Goal: Transaction & Acquisition: Purchase product/service

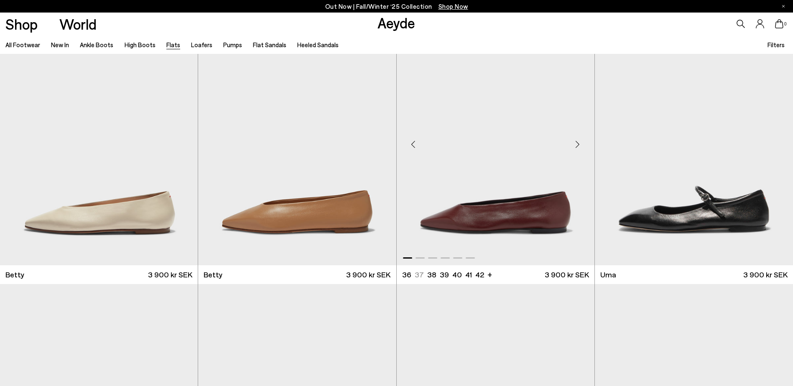
scroll to position [836, 0]
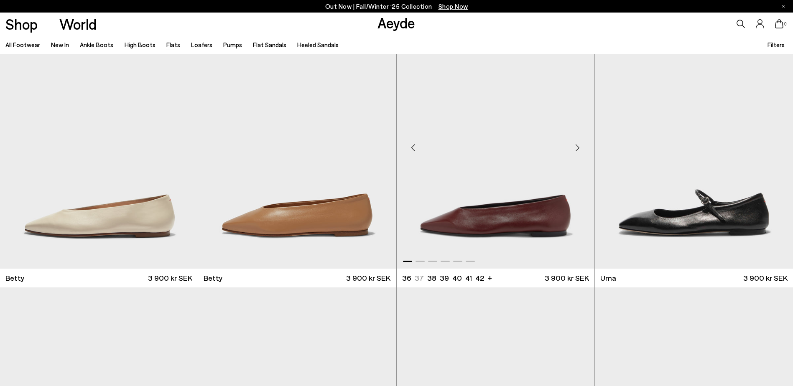
click at [578, 147] on div "Next slide" at bounding box center [577, 147] width 25 height 25
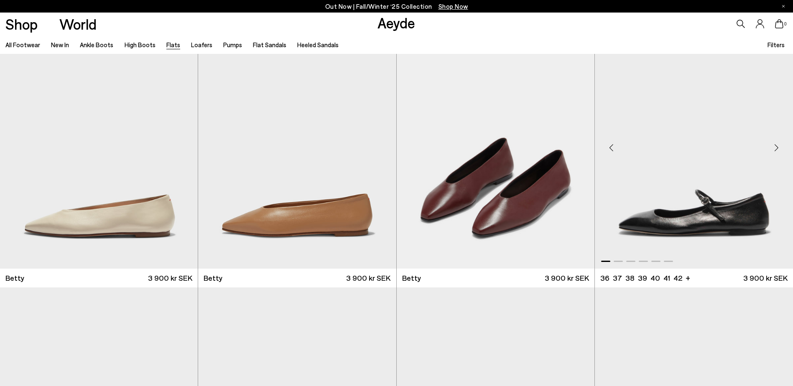
click at [778, 144] on div "Next slide" at bounding box center [776, 147] width 25 height 25
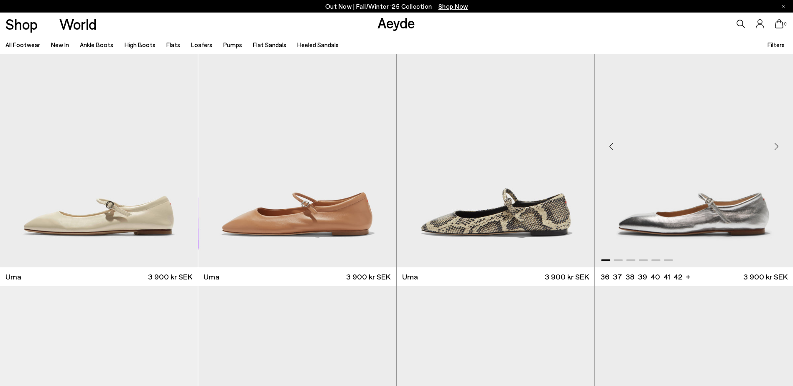
scroll to position [1129, 0]
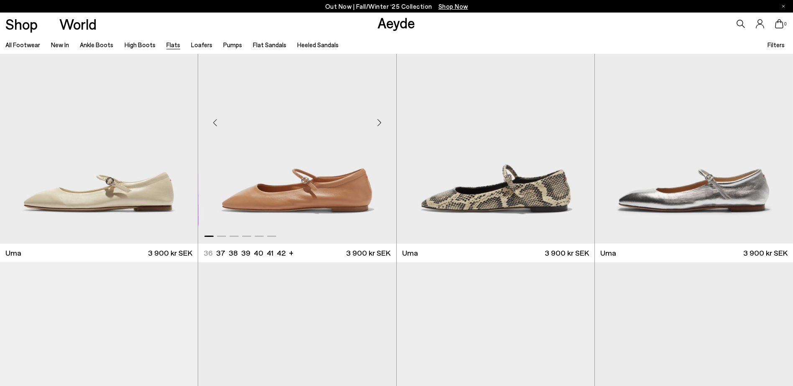
click at [381, 123] on div "Next slide" at bounding box center [379, 122] width 25 height 25
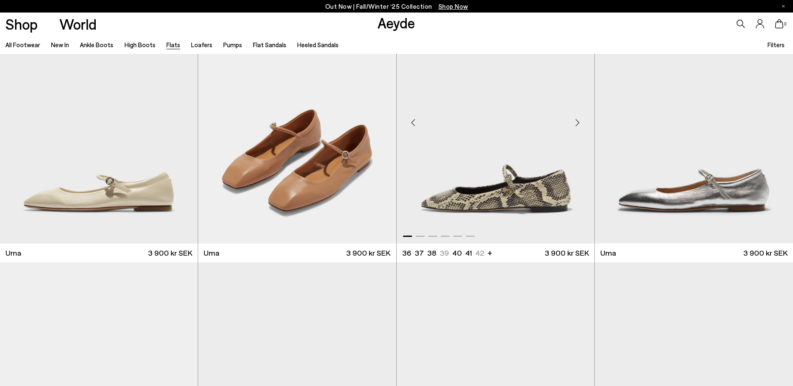
click at [579, 122] on div "Next slide" at bounding box center [577, 122] width 25 height 25
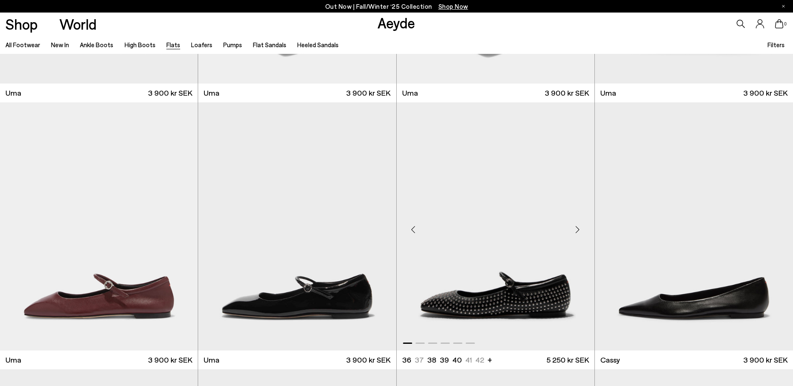
scroll to position [1296, 0]
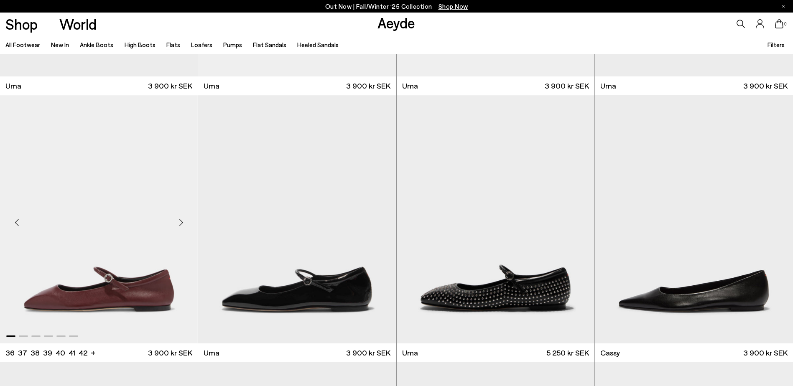
click at [180, 223] on div "Next slide" at bounding box center [180, 222] width 25 height 25
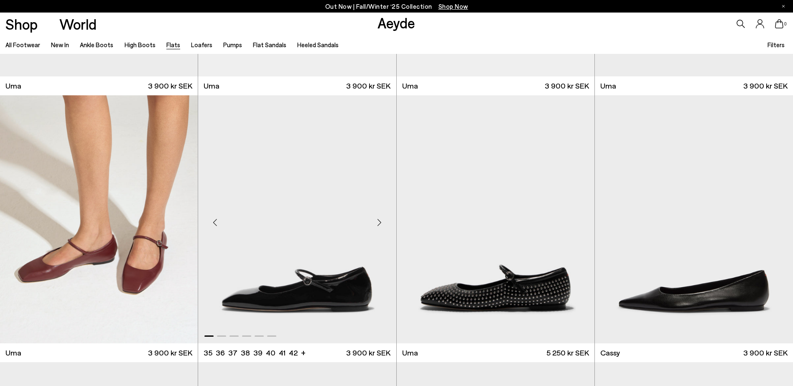
click at [379, 222] on div "Next slide" at bounding box center [379, 222] width 25 height 25
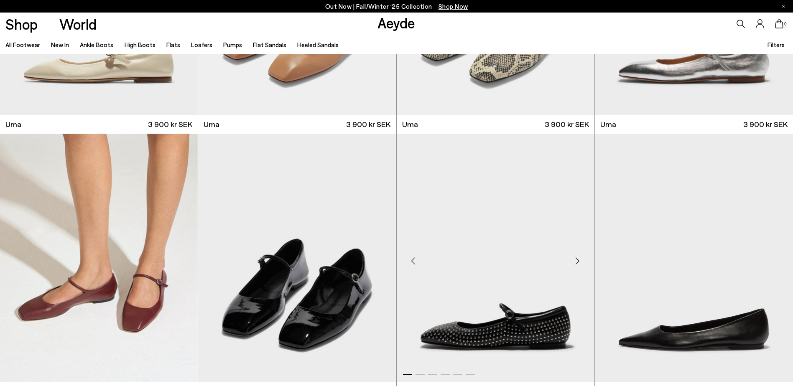
scroll to position [1254, 0]
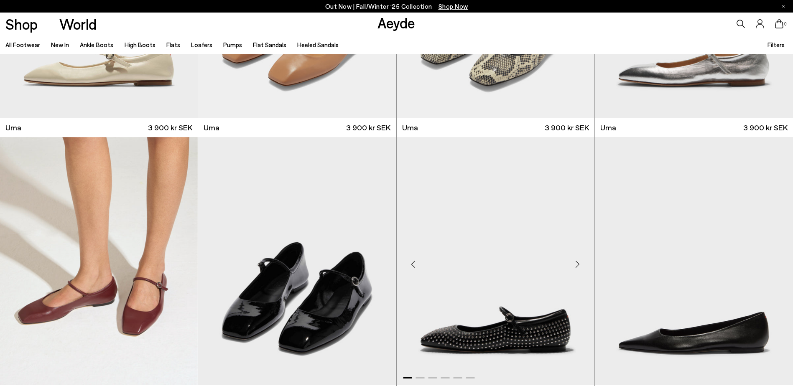
click at [576, 263] on div "Next slide" at bounding box center [577, 264] width 25 height 25
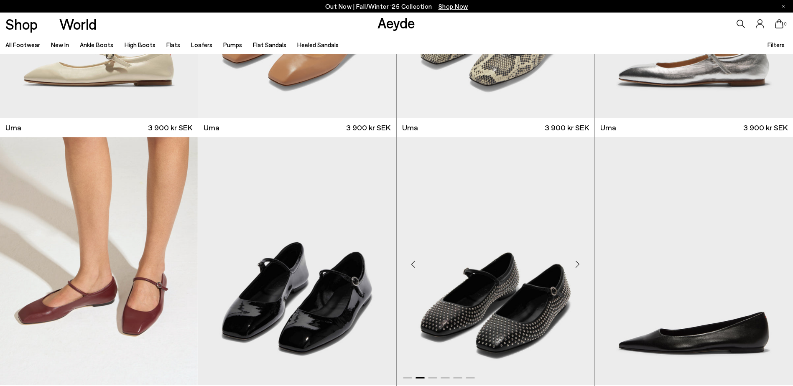
scroll to position [1296, 0]
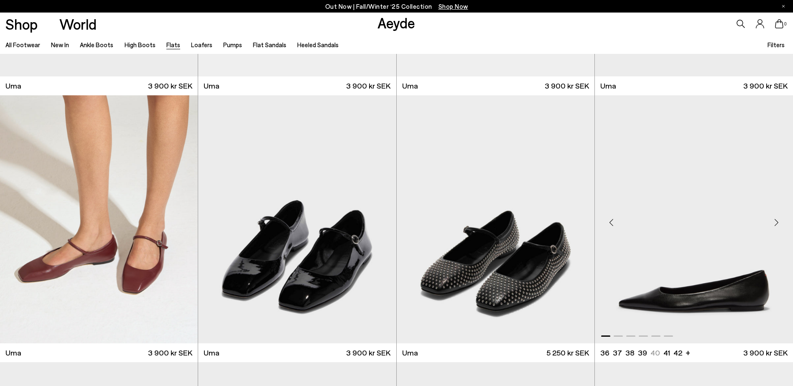
click at [775, 225] on div "Next slide" at bounding box center [776, 222] width 25 height 25
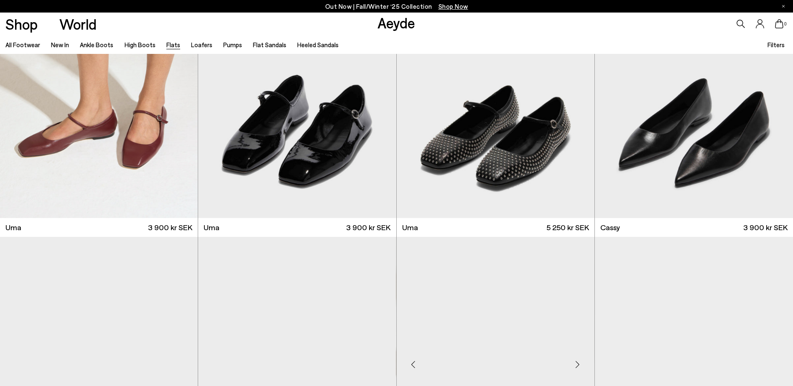
scroll to position [1547, 0]
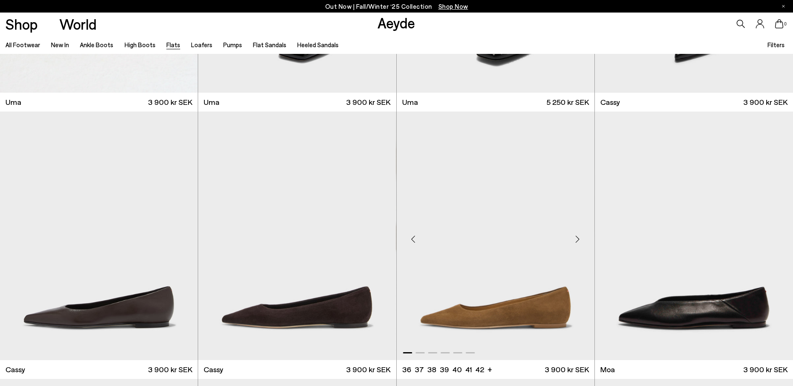
click at [579, 240] on div "Next slide" at bounding box center [577, 239] width 25 height 25
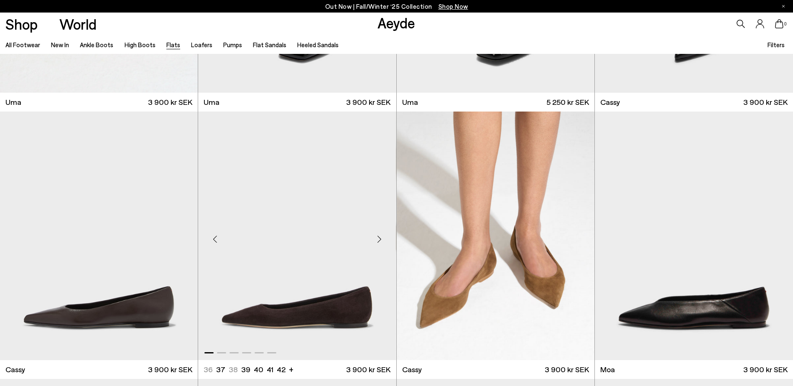
click at [375, 239] on div "Next slide" at bounding box center [379, 239] width 25 height 25
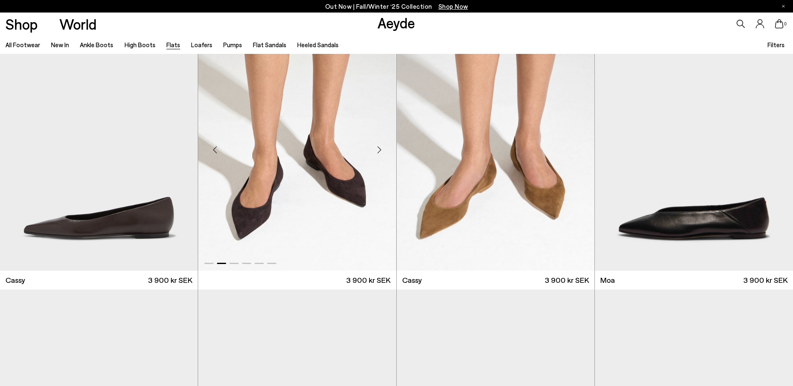
scroll to position [1589, 0]
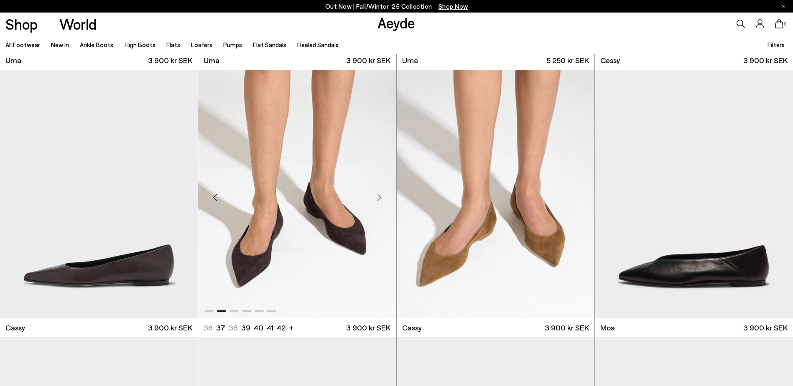
click at [333, 209] on img "2 / 6" at bounding box center [297, 194] width 198 height 249
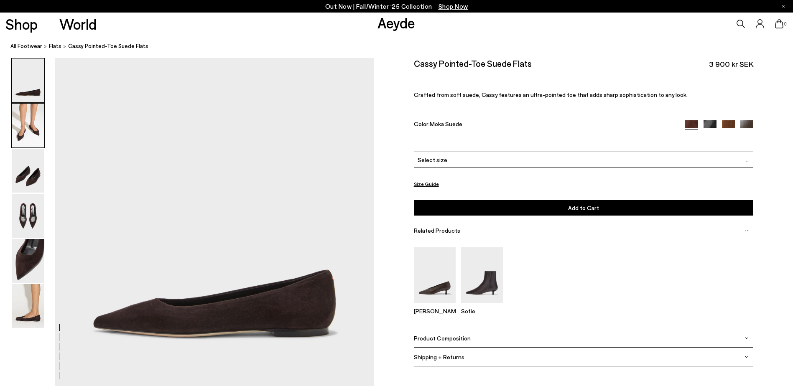
click at [24, 128] on img at bounding box center [28, 126] width 33 height 44
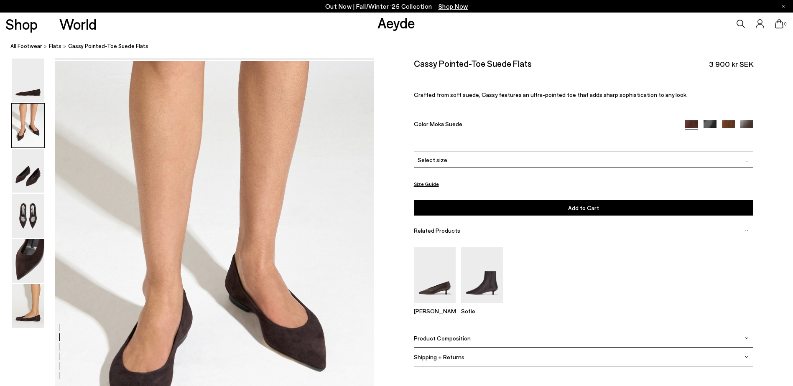
scroll to position [330, 0]
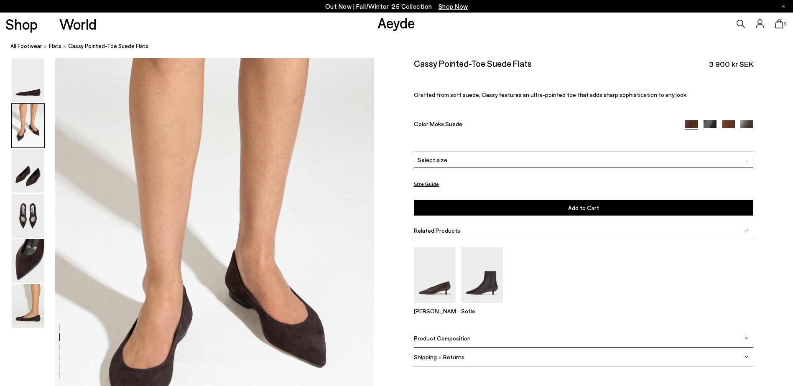
click at [589, 159] on div "Select size" at bounding box center [584, 160] width 340 height 16
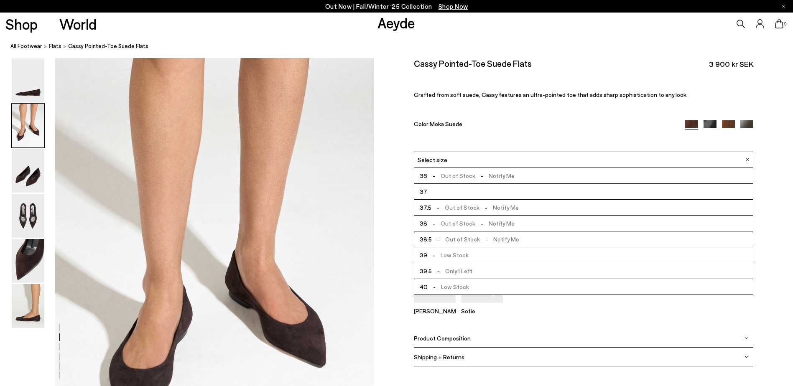
scroll to position [42, 0]
click at [450, 245] on span "- Low Stock" at bounding box center [448, 245] width 41 height 10
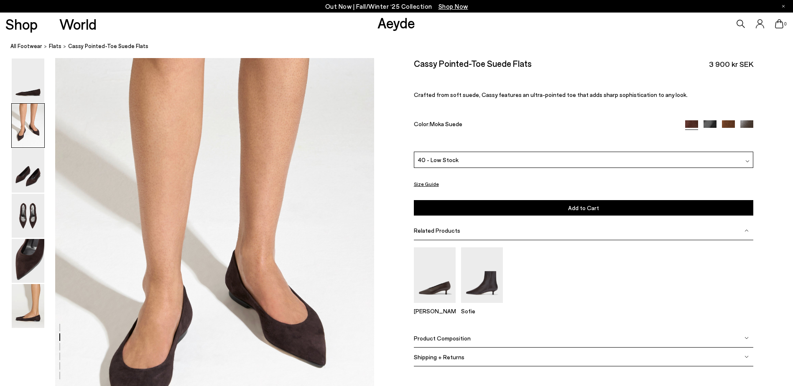
click at [536, 206] on button "Add to Cart Select a Size First" at bounding box center [584, 207] width 340 height 15
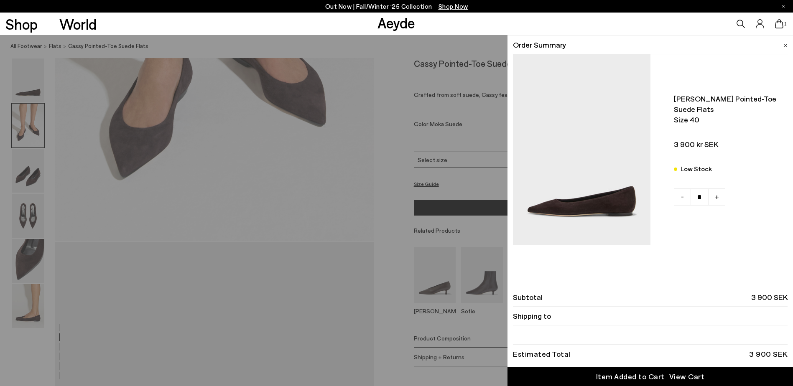
scroll to position [581, 0]
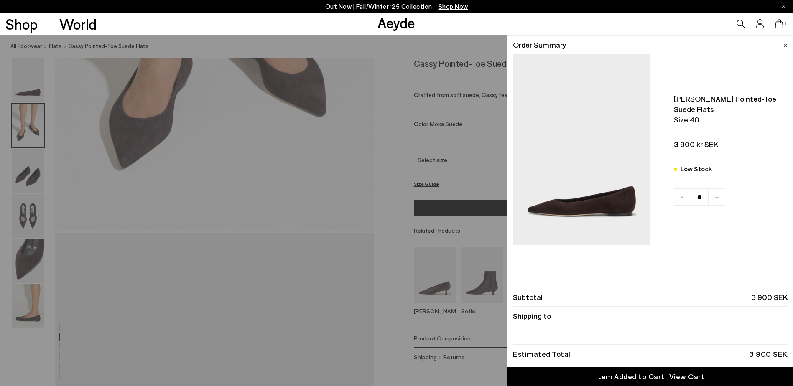
click at [688, 379] on span "View Cart" at bounding box center [687, 377] width 36 height 10
